Goal: Book appointment/travel/reservation

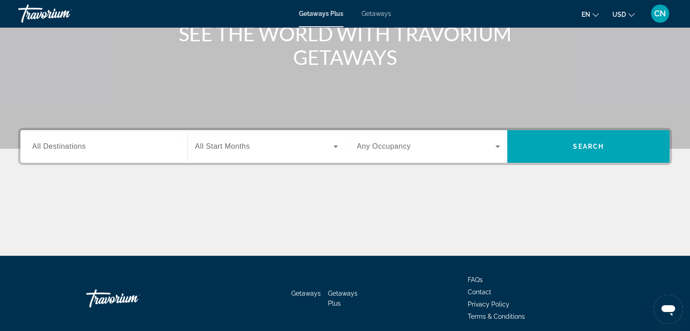
scroll to position [136, 0]
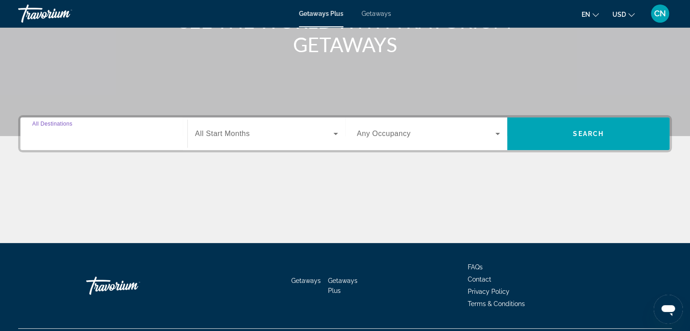
click at [129, 135] on input "Destination All Destinations" at bounding box center [103, 134] width 143 height 11
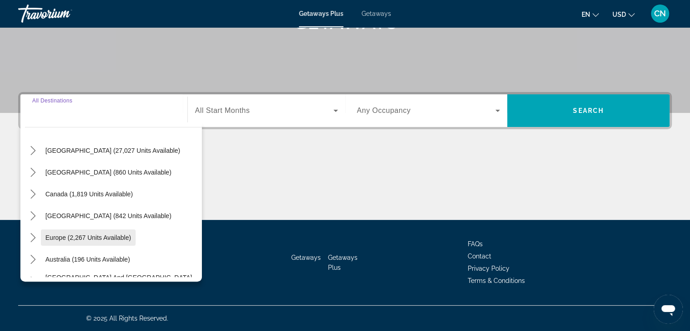
scroll to position [45, 0]
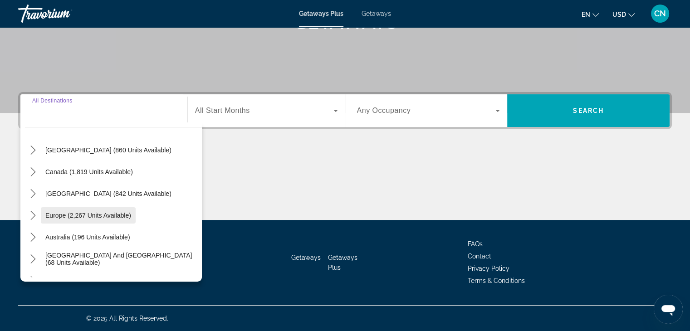
click at [114, 216] on span "Europe (2,267 units available)" at bounding box center [88, 215] width 86 height 7
type input "**********"
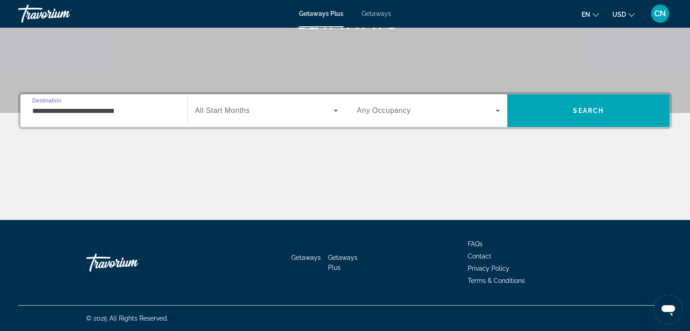
click at [261, 109] on span "Search widget" at bounding box center [264, 110] width 138 height 11
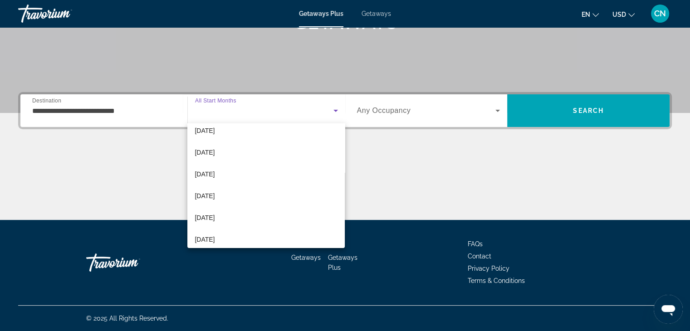
scroll to position [187, 0]
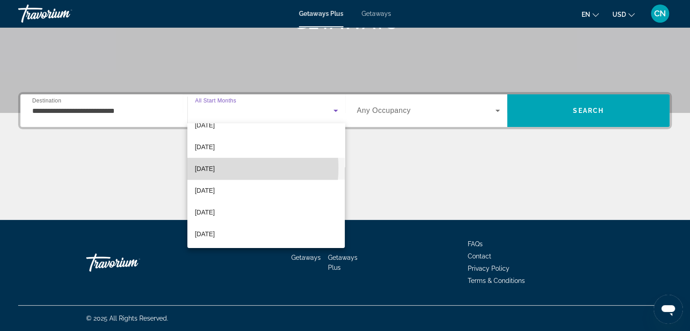
click at [215, 168] on span "[DATE]" at bounding box center [205, 168] width 20 height 11
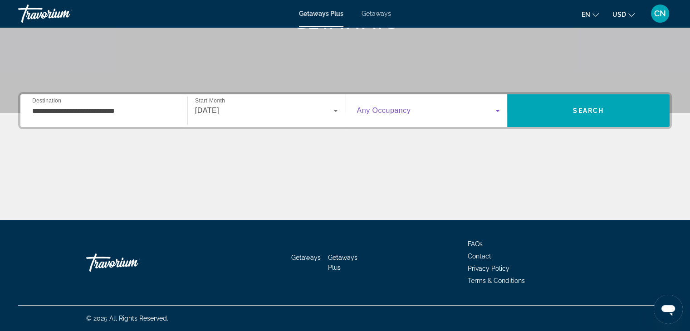
click at [441, 112] on span "Search widget" at bounding box center [426, 110] width 139 height 11
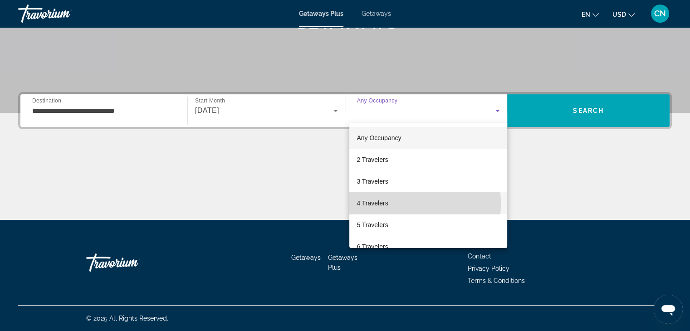
click at [382, 204] on span "4 Travelers" at bounding box center [372, 203] width 31 height 11
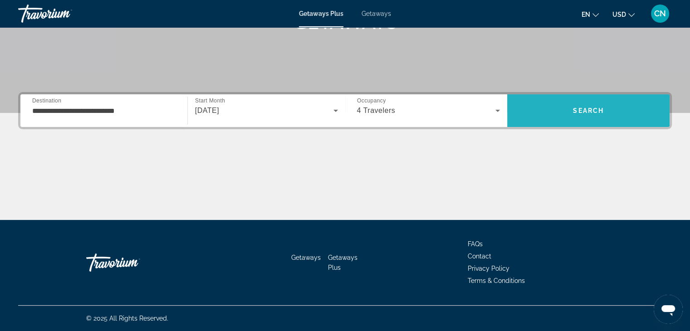
click at [564, 113] on span "Search" at bounding box center [588, 111] width 162 height 22
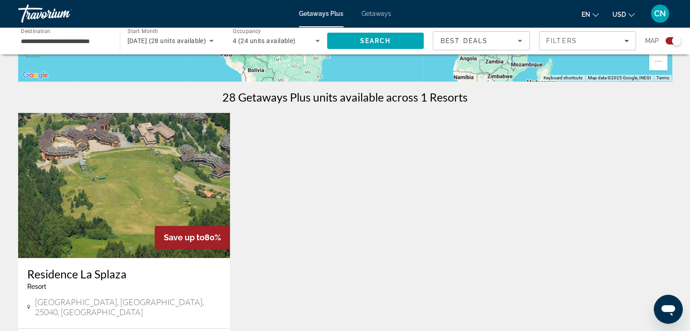
scroll to position [265, 0]
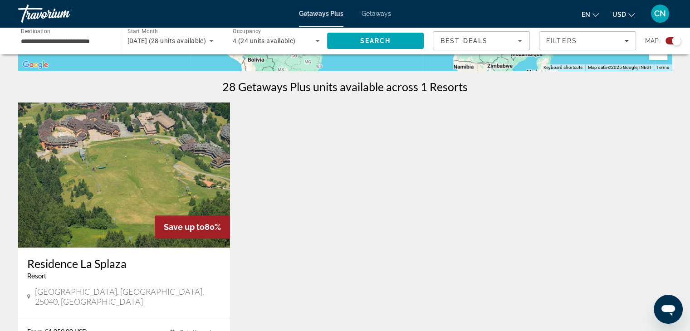
click at [188, 229] on span "Save up to" at bounding box center [184, 227] width 41 height 10
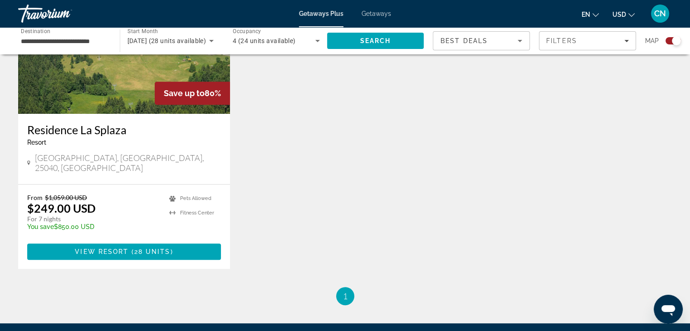
scroll to position [401, 0]
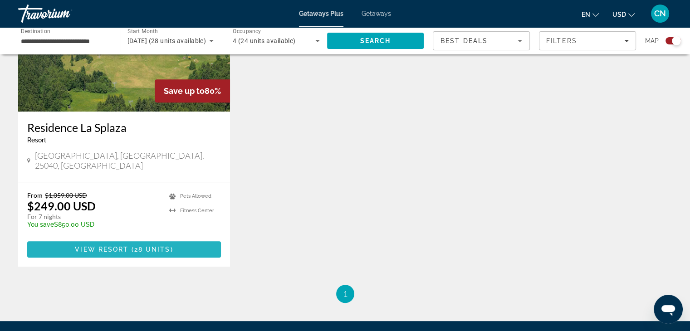
click at [166, 246] on span "28 units" at bounding box center [152, 249] width 36 height 7
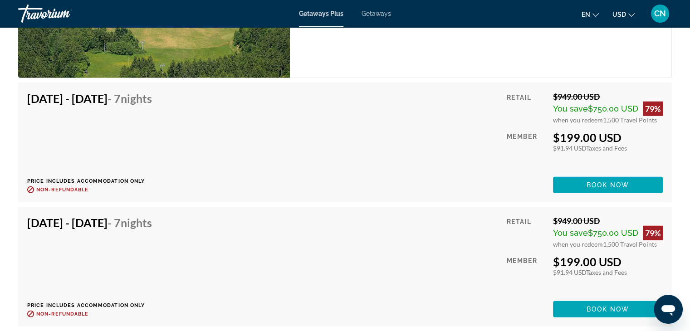
scroll to position [2449, 0]
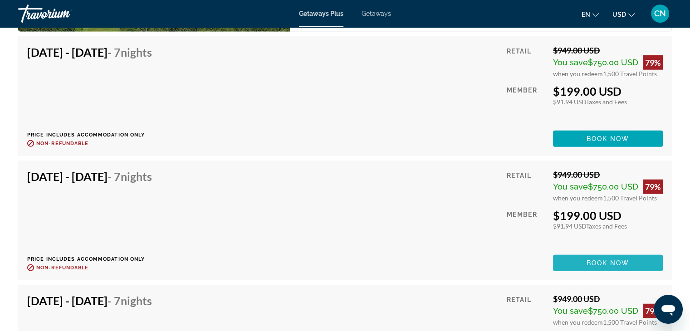
click at [628, 262] on span "Book now" at bounding box center [608, 262] width 43 height 7
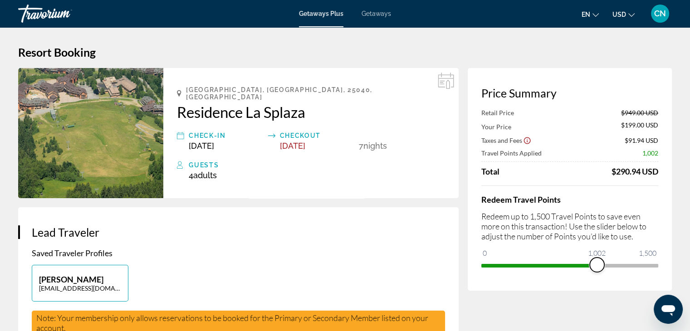
drag, startPoint x: 657, startPoint y: 264, endPoint x: 597, endPoint y: 267, distance: 59.9
click at [597, 267] on span "ngx-slider" at bounding box center [597, 265] width 15 height 15
drag, startPoint x: 596, startPoint y: 267, endPoint x: 527, endPoint y: 272, distance: 69.6
click at [528, 272] on span "ngx-slider" at bounding box center [528, 265] width 15 height 15
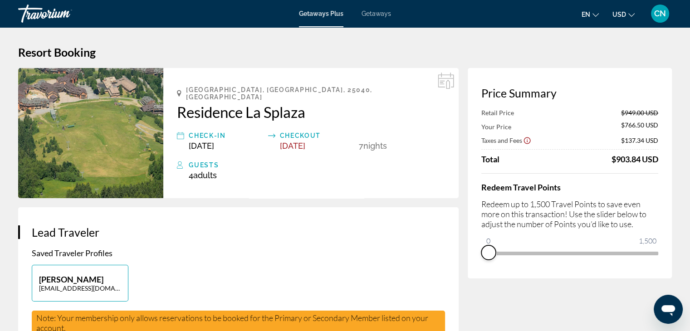
drag, startPoint x: 527, startPoint y: 271, endPoint x: 484, endPoint y: 269, distance: 42.2
click at [484, 269] on div "Price Summary Retail Price $949.00 USD Your Price $766.50 USD Taxes and Fees $1…" at bounding box center [570, 173] width 204 height 210
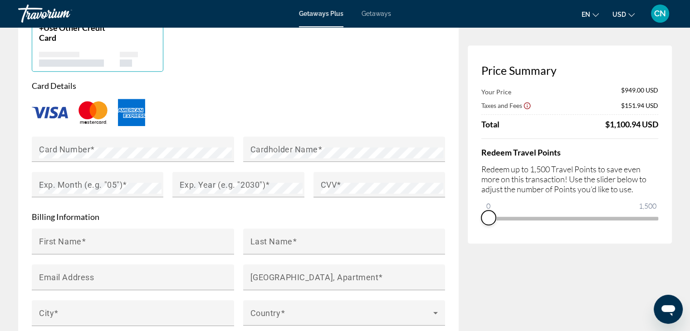
scroll to position [726, 0]
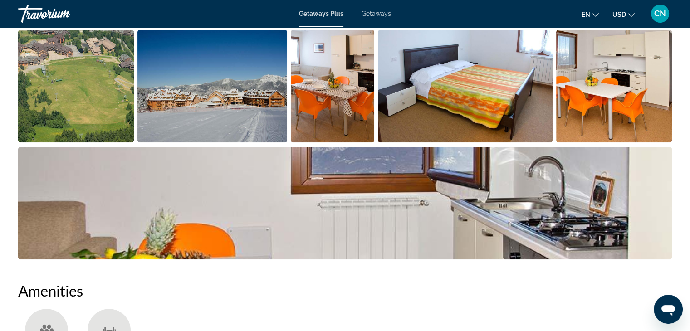
scroll to position [454, 0]
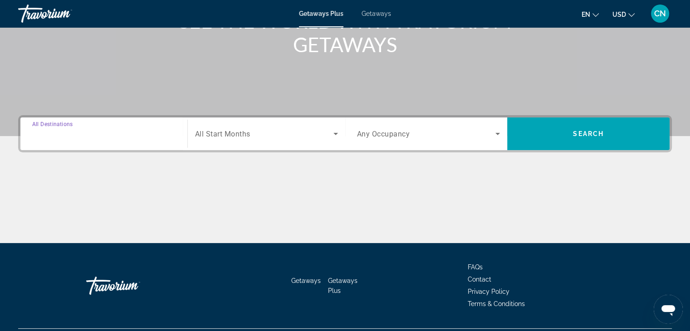
click at [165, 131] on input "Destination All Destinations" at bounding box center [103, 134] width 143 height 11
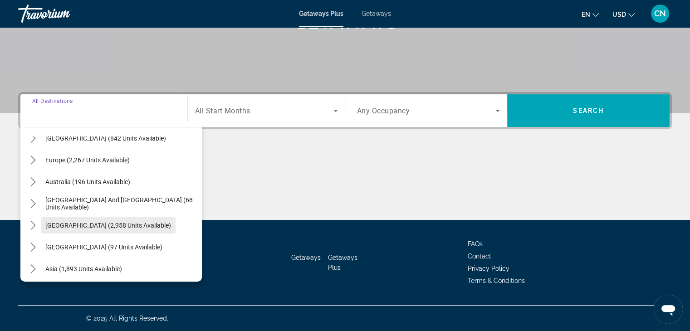
scroll to position [56, 0]
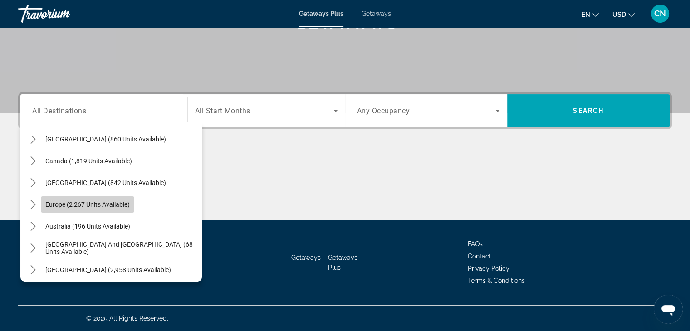
click at [93, 207] on span "Europe (2,267 units available)" at bounding box center [87, 204] width 84 height 7
type input "**********"
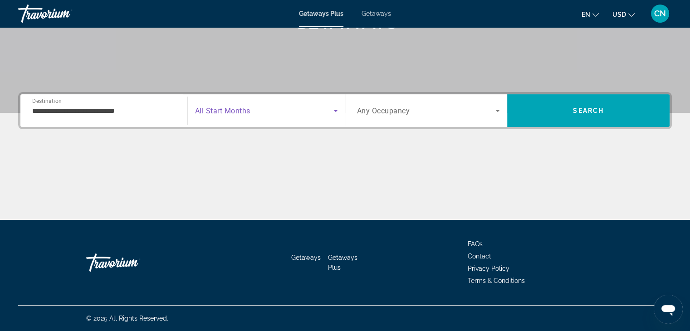
click at [286, 108] on span "Search widget" at bounding box center [264, 110] width 138 height 11
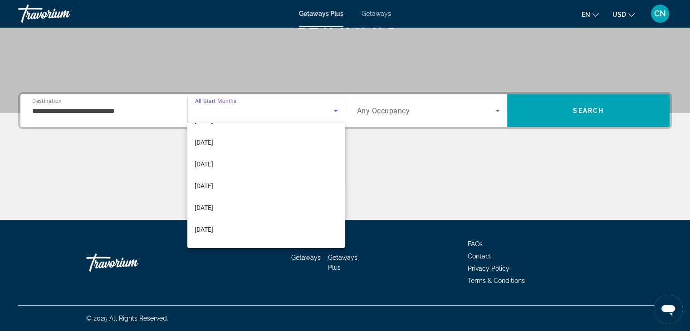
scroll to position [181, 0]
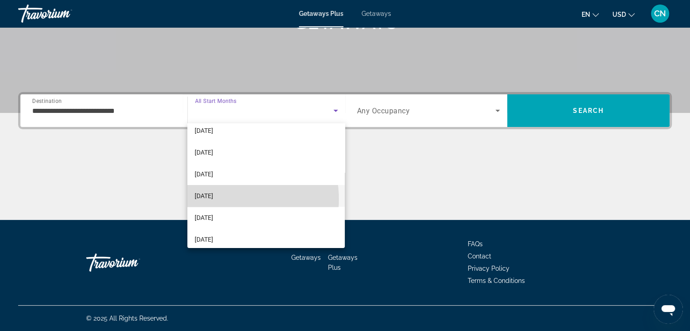
click at [213, 199] on span "[DATE]" at bounding box center [204, 196] width 19 height 11
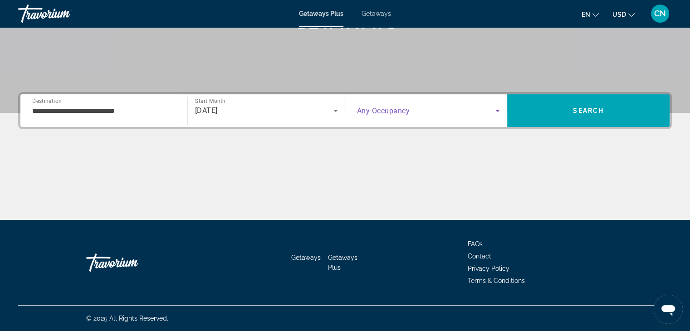
click at [496, 109] on icon "Search widget" at bounding box center [497, 110] width 11 height 11
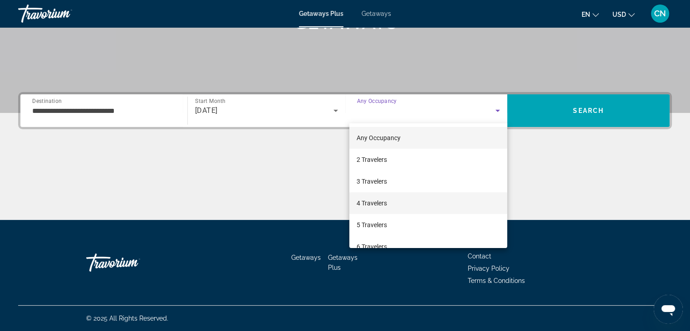
click at [388, 200] on mat-option "4 Travelers" at bounding box center [428, 203] width 158 height 22
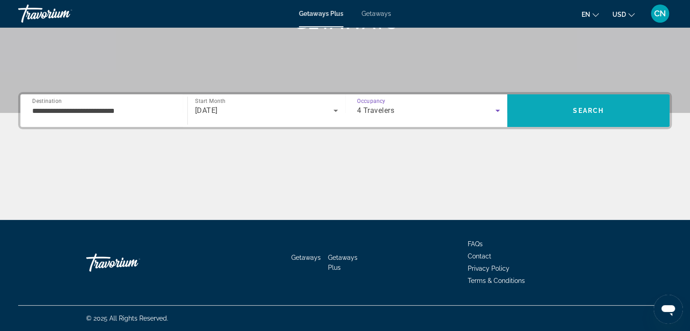
click at [570, 110] on span "Search" at bounding box center [588, 111] width 162 height 22
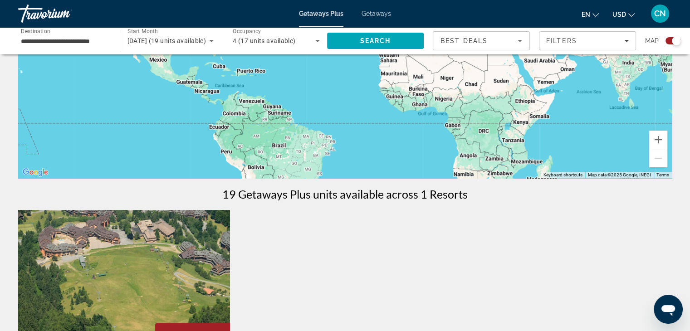
scroll to position [45, 0]
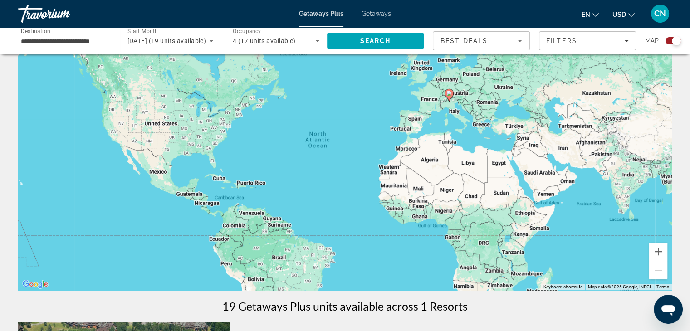
click at [448, 97] on icon "Main content" at bounding box center [449, 95] width 8 height 12
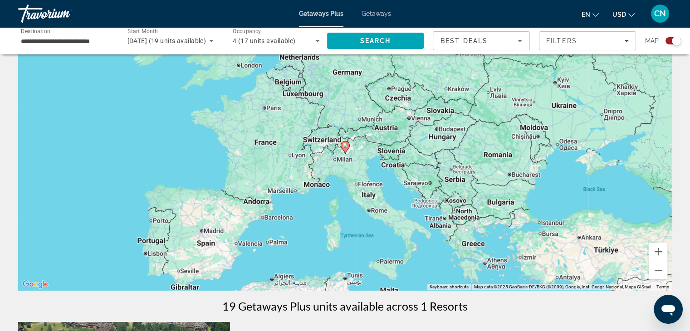
click at [343, 154] on div "To navigate, press the arrow keys. To activate drag with keyboard, press Alt + …" at bounding box center [345, 154] width 654 height 272
click at [346, 153] on gmp-advanced-marker "Main content" at bounding box center [345, 148] width 9 height 14
type input "**********"
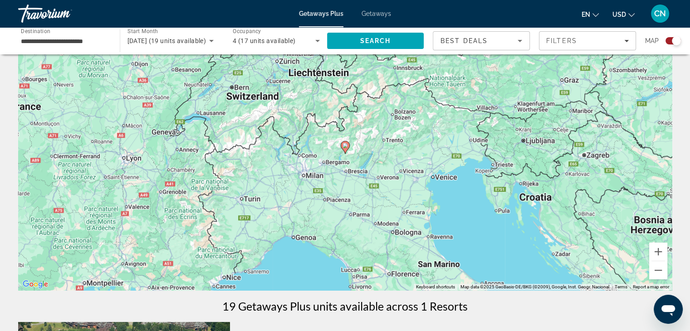
click at [344, 155] on div "To activate drag with keyboard, press Alt + Enter. Once in keyboard drag state,…" at bounding box center [345, 154] width 654 height 272
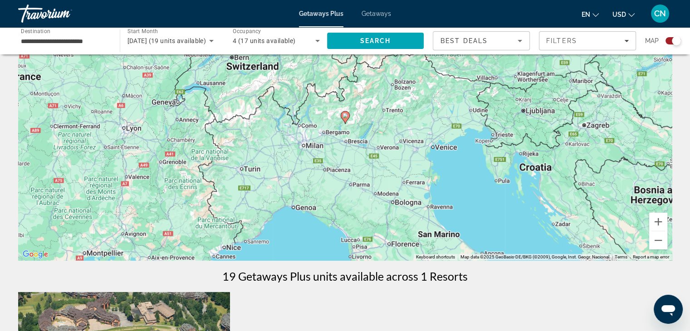
scroll to position [91, 0]
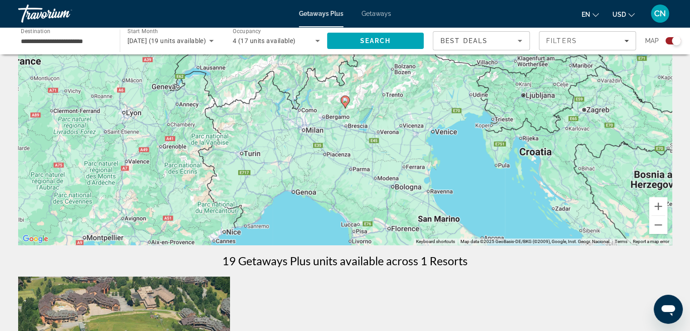
click at [299, 108] on div "To activate drag with keyboard, press Alt + Enter. Once in keyboard drag state,…" at bounding box center [345, 109] width 654 height 272
click at [344, 109] on div "To activate drag with keyboard, press Alt + Enter. Once in keyboard drag state,…" at bounding box center [345, 109] width 654 height 272
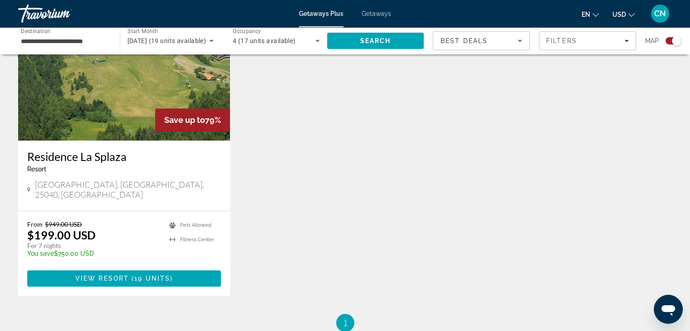
scroll to position [408, 0]
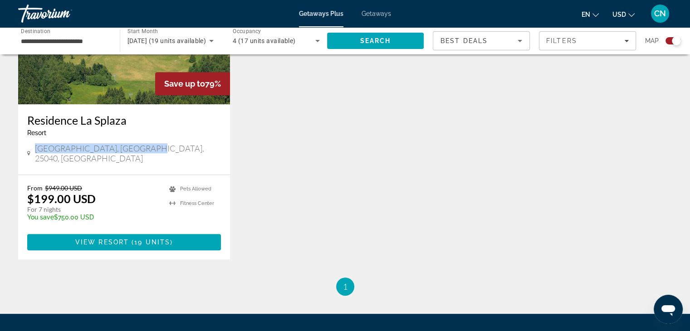
drag, startPoint x: 36, startPoint y: 148, endPoint x: 143, endPoint y: 144, distance: 107.6
click at [143, 144] on div "[GEOGRAPHIC_DATA], [GEOGRAPHIC_DATA], 25040, [GEOGRAPHIC_DATA]" at bounding box center [124, 153] width 194 height 20
copy span "[GEOGRAPHIC_DATA], [GEOGRAPHIC_DATA], 25040, [GEOGRAPHIC_DATA]"
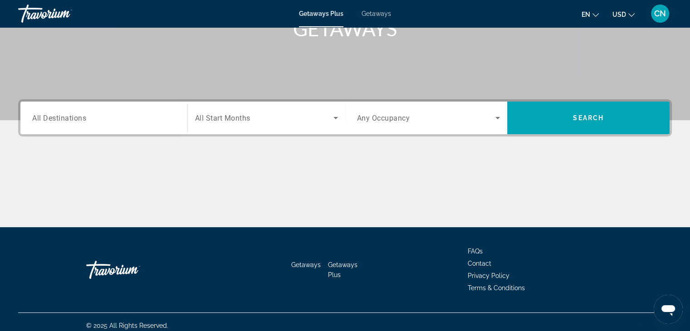
scroll to position [159, 0]
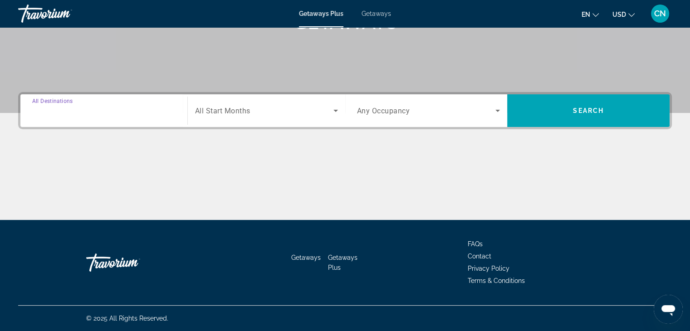
click at [156, 108] on input "Destination All Destinations" at bounding box center [103, 111] width 143 height 11
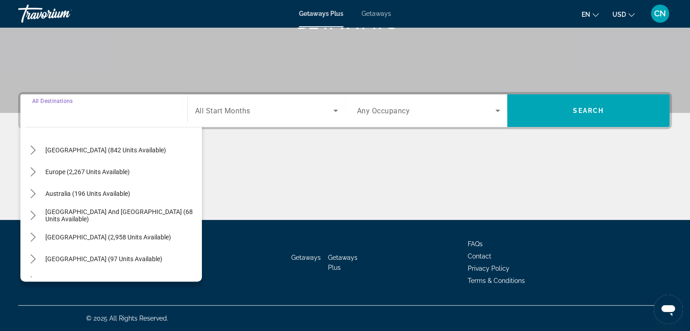
scroll to position [91, 0]
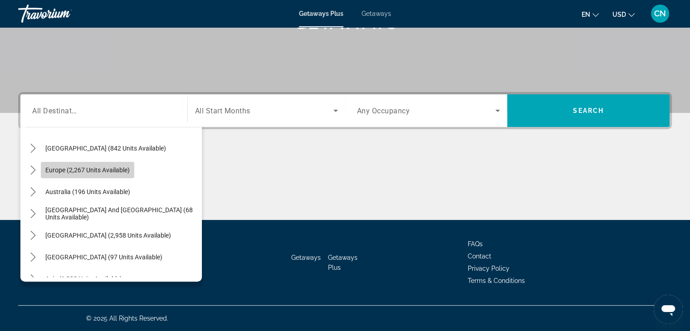
click at [89, 174] on span "Select destination: Europe (2,267 units available)" at bounding box center [87, 170] width 93 height 22
type input "**********"
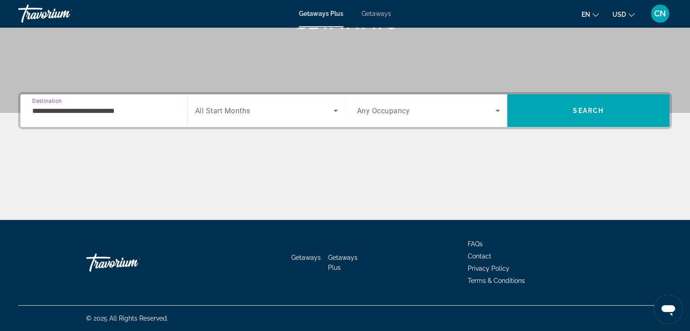
click at [333, 111] on icon "Search widget" at bounding box center [335, 110] width 11 height 11
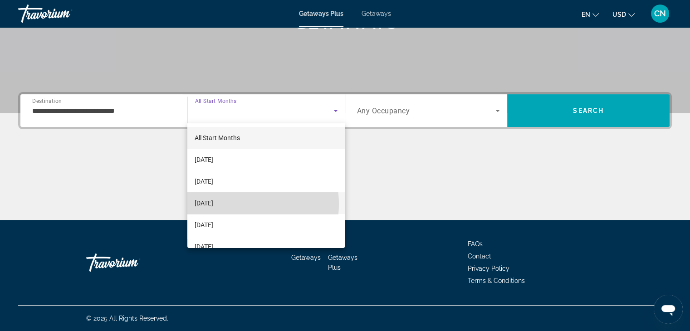
click at [213, 204] on span "[DATE]" at bounding box center [204, 203] width 19 height 11
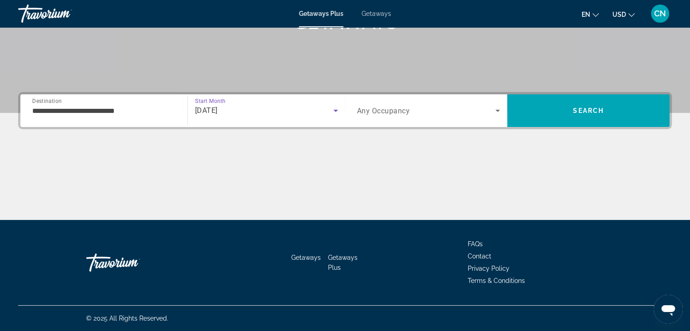
click at [501, 106] on icon "Search widget" at bounding box center [497, 110] width 11 height 11
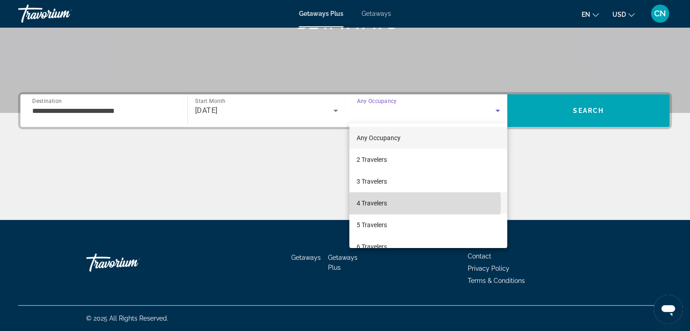
drag, startPoint x: 382, startPoint y: 204, endPoint x: 421, endPoint y: 186, distance: 43.2
click at [383, 204] on span "4 Travelers" at bounding box center [372, 203] width 30 height 11
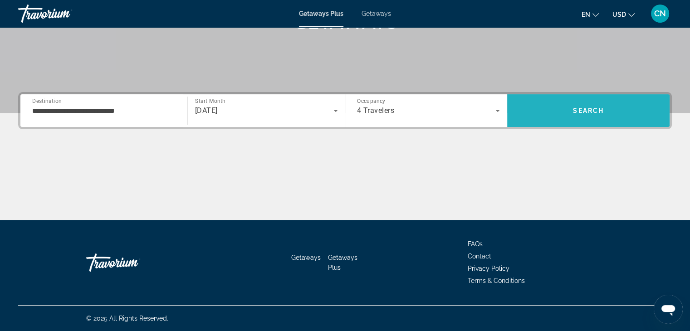
click at [571, 104] on span "Search" at bounding box center [588, 111] width 162 height 22
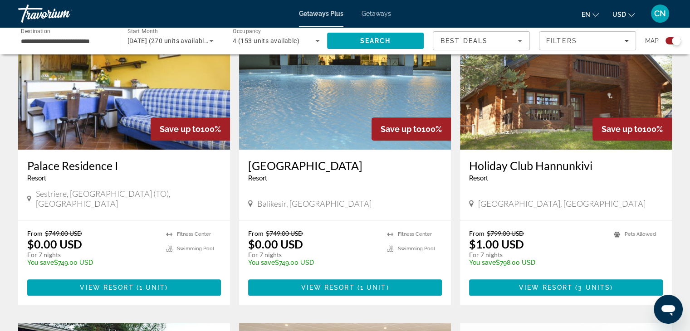
scroll to position [318, 0]
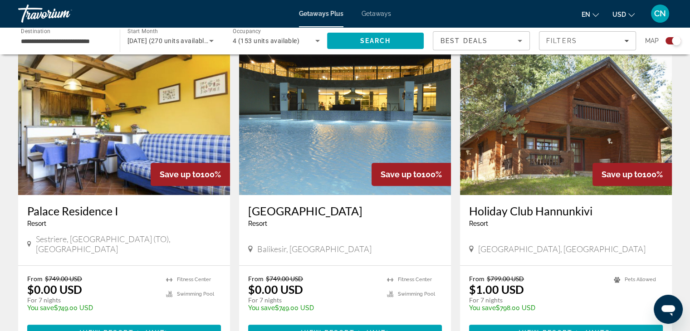
click at [368, 153] on img "Main content" at bounding box center [345, 122] width 212 height 145
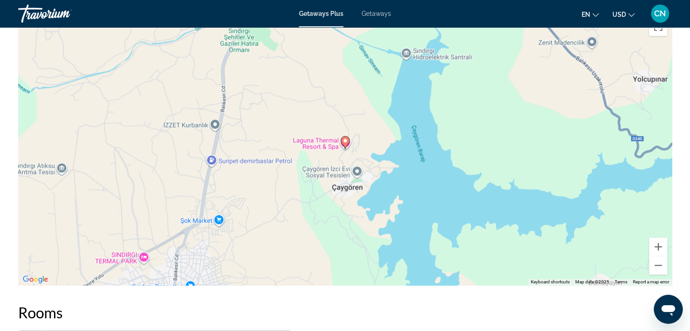
scroll to position [1225, 0]
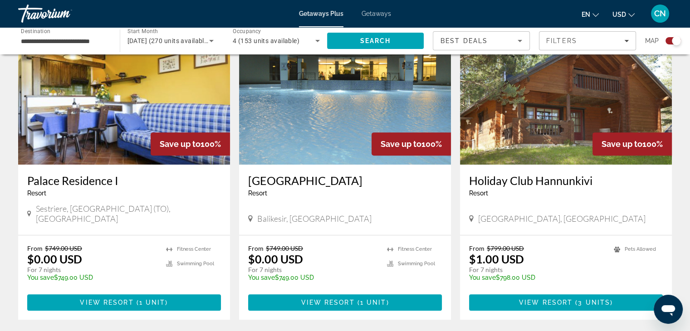
scroll to position [363, 0]
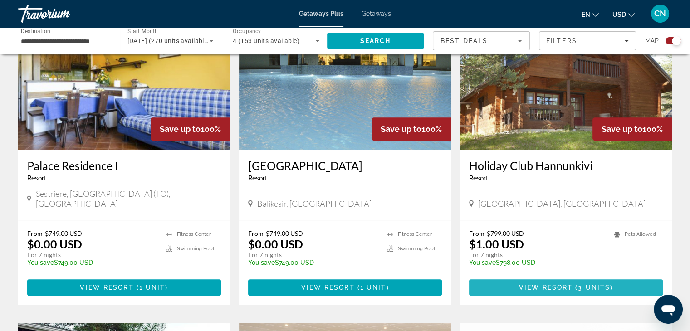
click at [538, 284] on span "View Resort" at bounding box center [546, 287] width 54 height 7
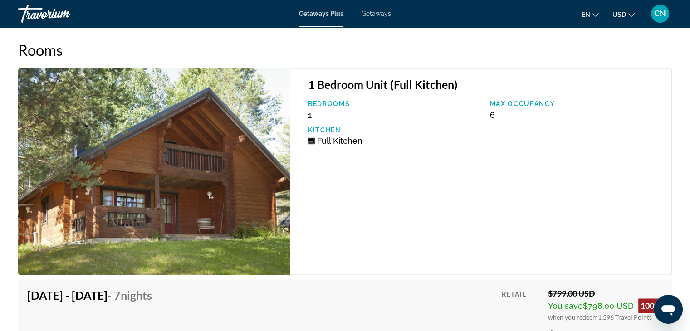
scroll to position [1361, 0]
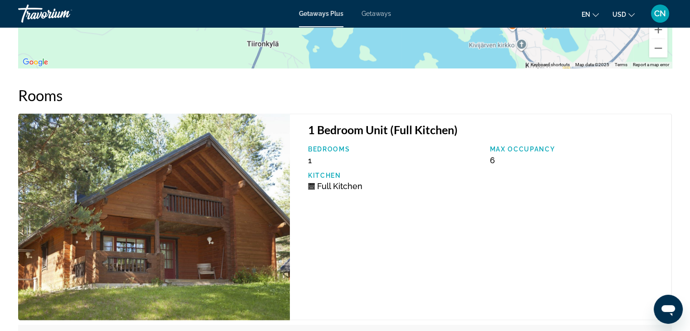
click at [283, 240] on img "Main content" at bounding box center [154, 216] width 272 height 207
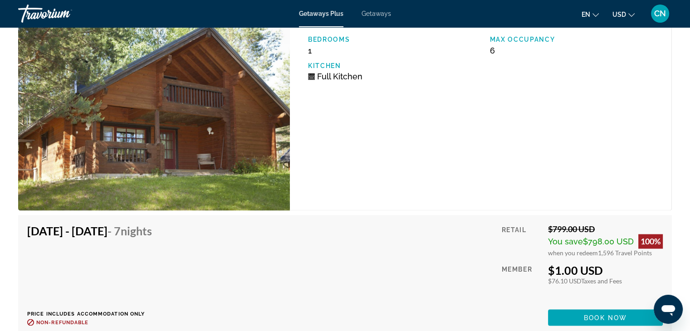
scroll to position [1460, 0]
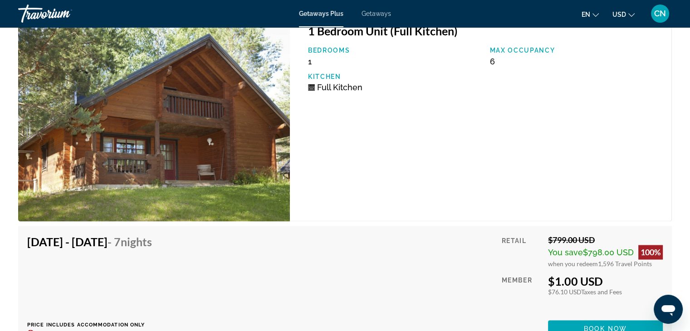
click at [200, 228] on div "[DATE] - [DATE] - 7 Nights Price includes accommodation only Refundable until :…" at bounding box center [345, 286] width 654 height 120
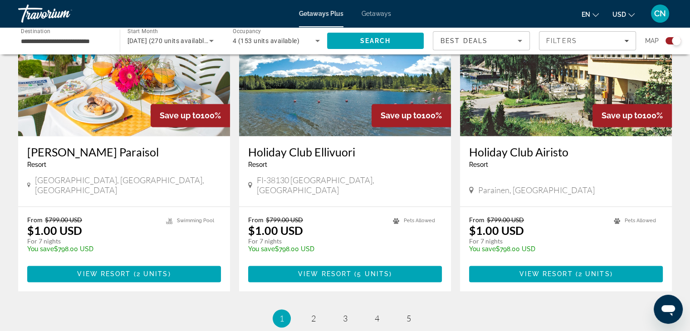
scroll to position [1326, 0]
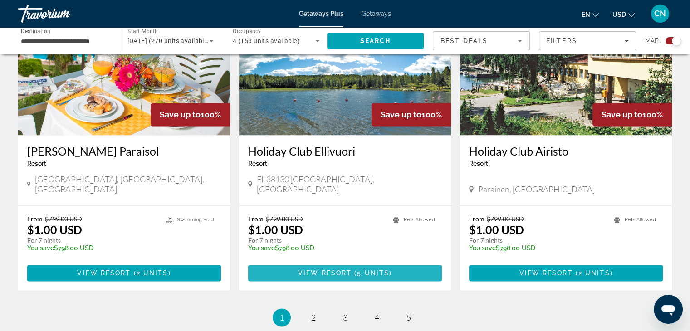
click at [345, 269] on span "View Resort" at bounding box center [325, 272] width 54 height 7
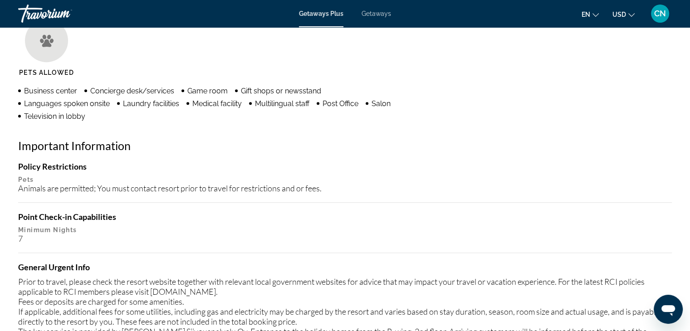
scroll to position [546, 0]
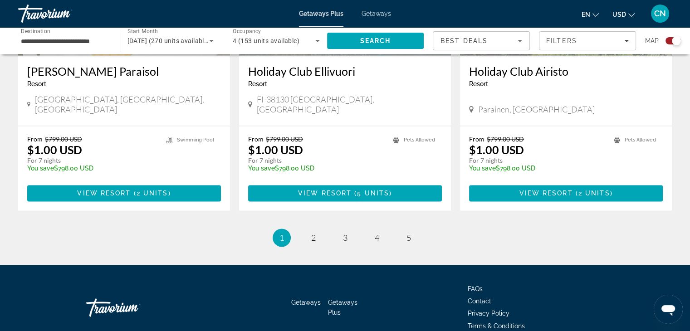
scroll to position [1417, 0]
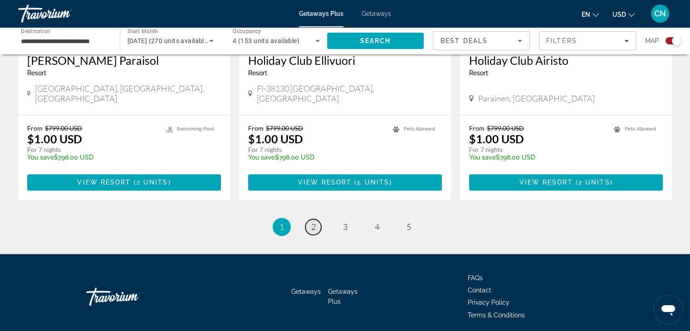
click at [315, 222] on span "2" at bounding box center [313, 227] width 5 height 10
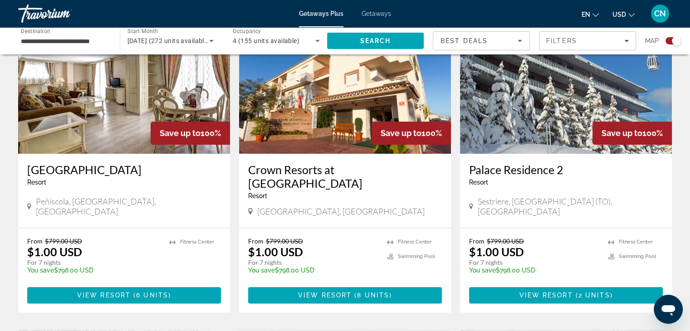
scroll to position [1014, 0]
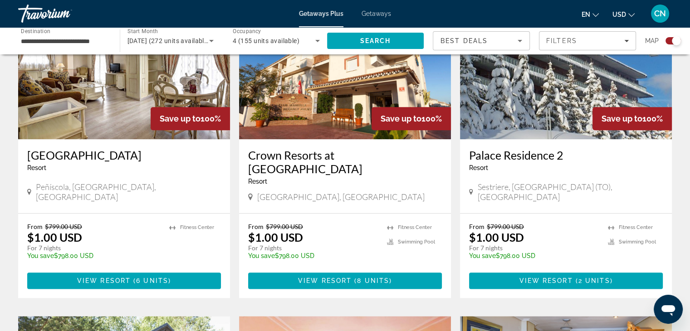
click at [307, 223] on div "From $799.00 USD $1.00 USD For 7 nights You save $798.00 USD temp" at bounding box center [313, 244] width 130 height 43
click at [309, 139] on div "Crown Resorts at [GEOGRAPHIC_DATA] - This is an adults only resort [GEOGRAPHIC_…" at bounding box center [345, 176] width 212 height 74
click at [307, 99] on img "Main content" at bounding box center [345, 66] width 212 height 145
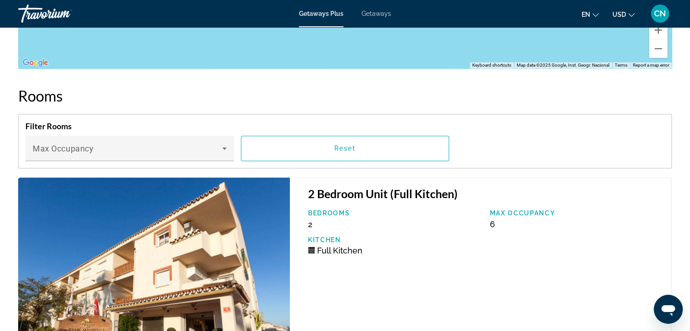
scroll to position [1452, 0]
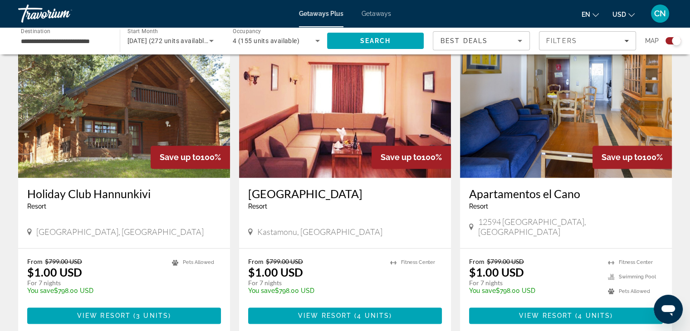
scroll to position [1281, 0]
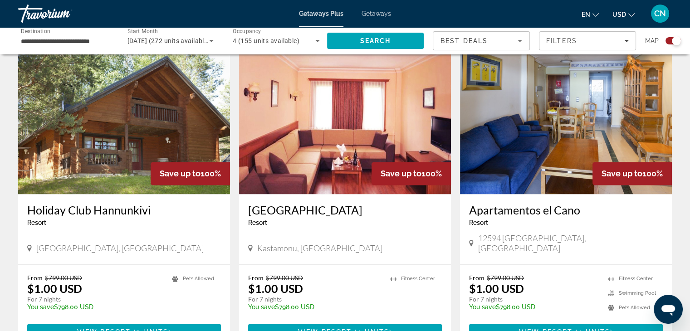
click at [74, 153] on img "Main content" at bounding box center [124, 121] width 212 height 145
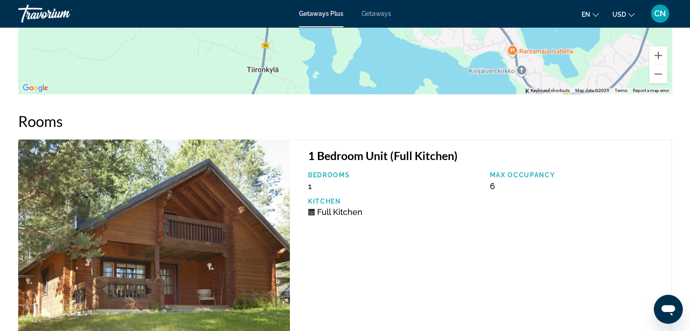
scroll to position [1324, 0]
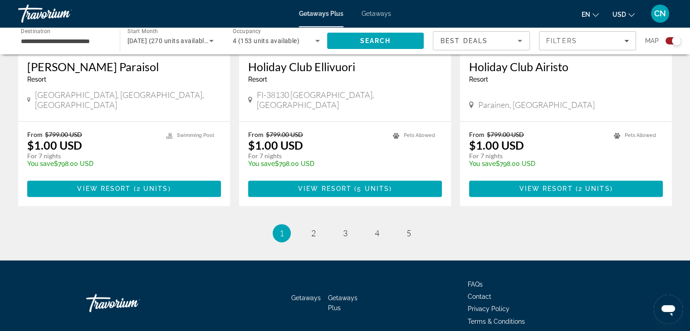
scroll to position [1417, 0]
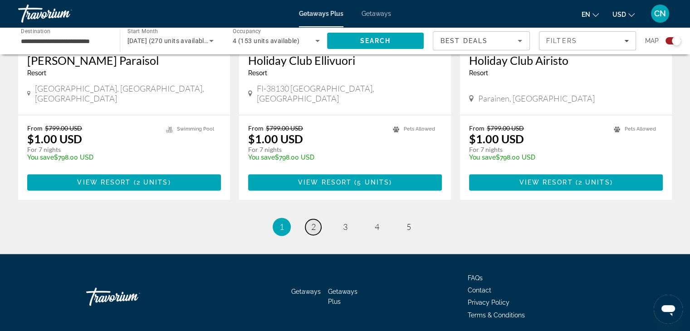
click at [316, 219] on link "page 2" at bounding box center [313, 227] width 16 height 16
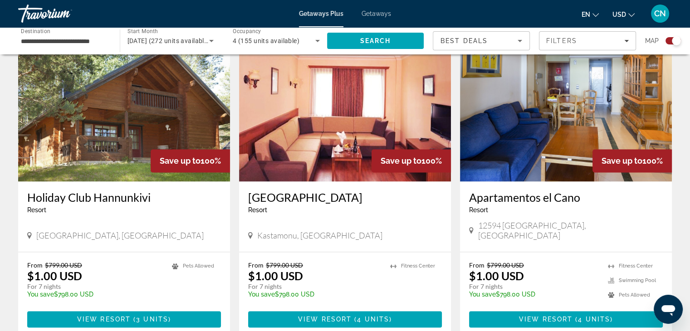
scroll to position [1417, 0]
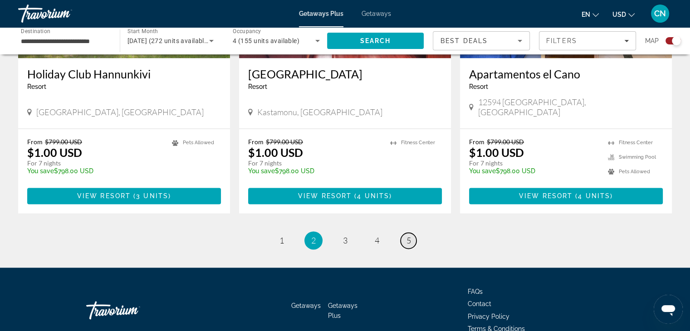
click at [408, 235] on span "5" at bounding box center [408, 240] width 5 height 10
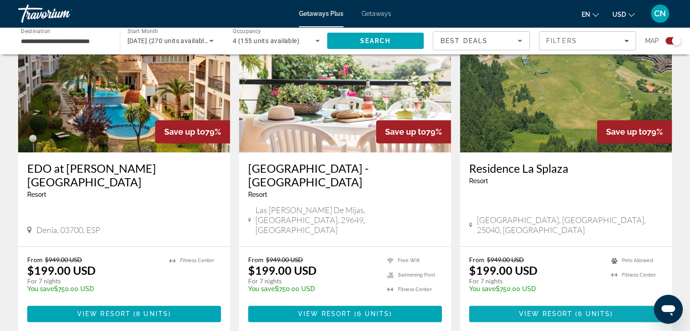
scroll to position [1014, 0]
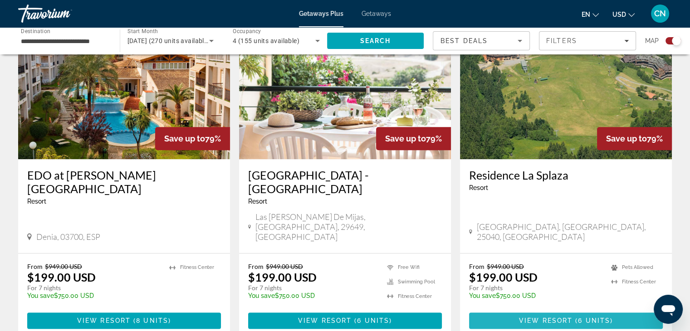
click at [541, 310] on span "Main content" at bounding box center [566, 321] width 194 height 22
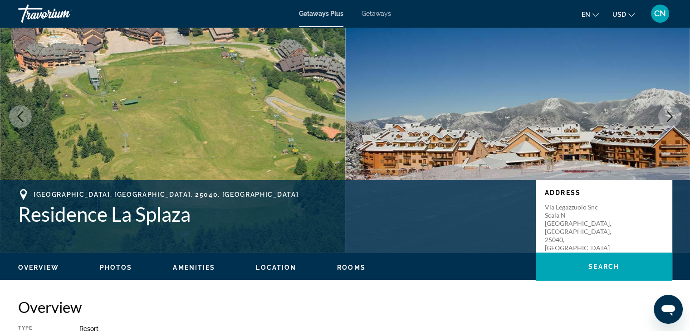
scroll to position [45, 0]
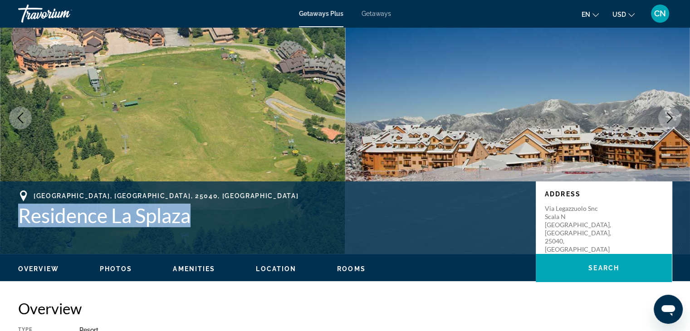
drag, startPoint x: 15, startPoint y: 219, endPoint x: 205, endPoint y: 216, distance: 189.2
click at [205, 216] on div "[GEOGRAPHIC_DATA] La Splaza Address [GEOGRAPHIC_DATA]" at bounding box center [345, 218] width 690 height 54
